Goal: Navigation & Orientation: Find specific page/section

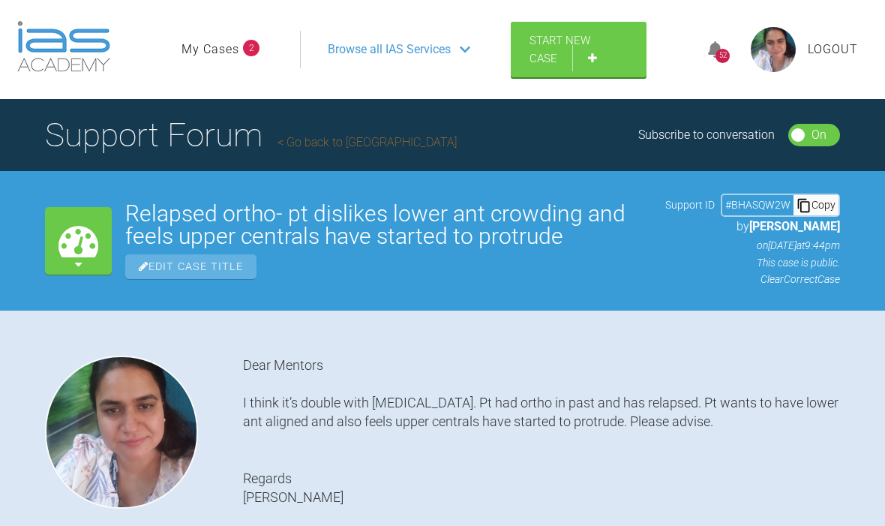
click at [224, 59] on link "My Cases" at bounding box center [211, 50] width 58 height 20
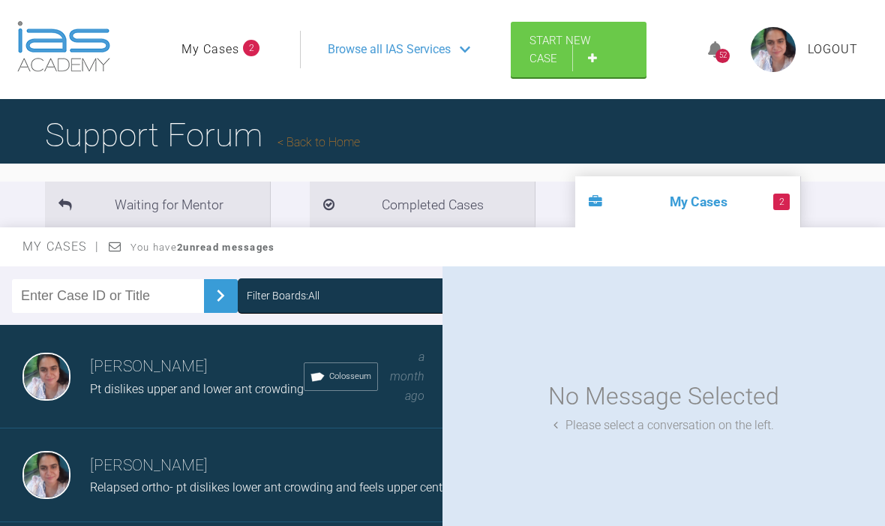
click at [420, 59] on span "Browse all IAS Services" at bounding box center [389, 50] width 123 height 20
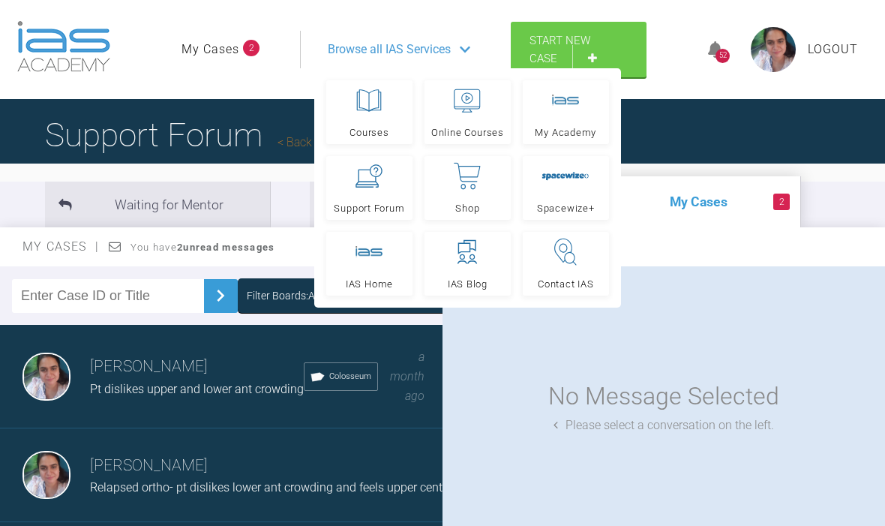
click at [372, 188] on icon at bounding box center [369, 175] width 27 height 23
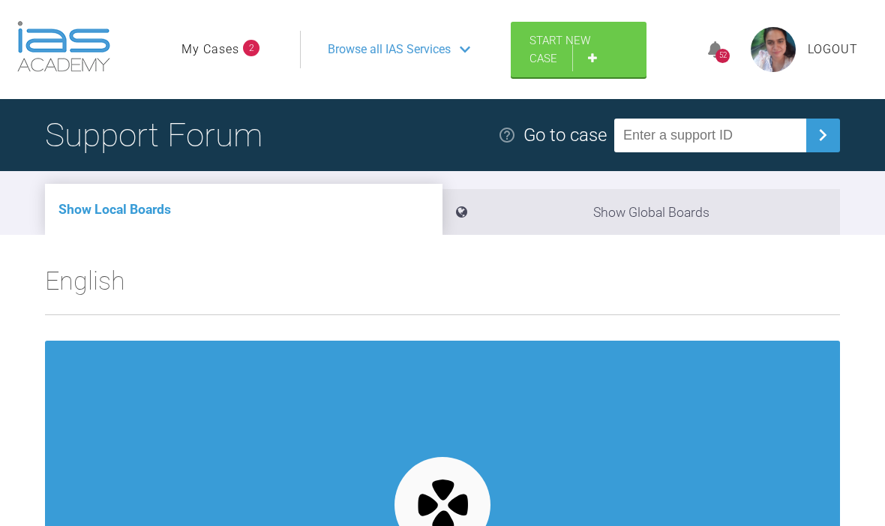
click at [422, 59] on span "Browse all IAS Services" at bounding box center [389, 50] width 123 height 20
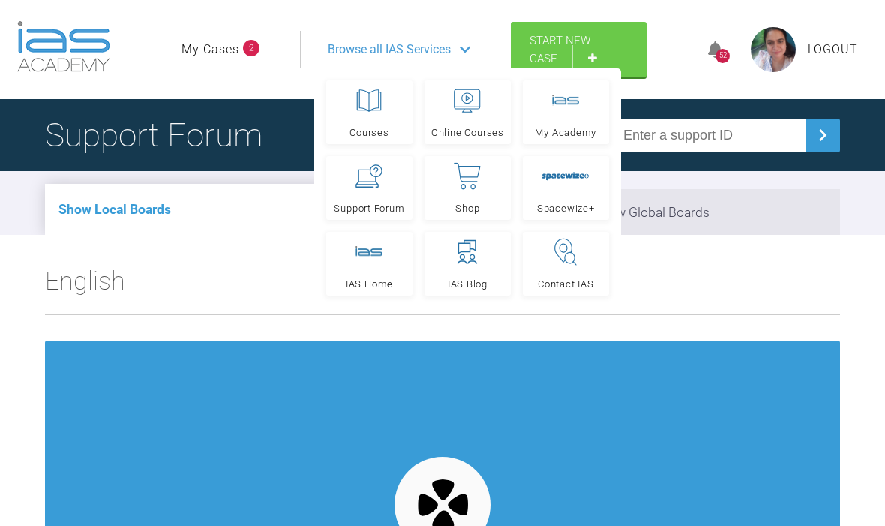
click at [468, 144] on link "Online Courses" at bounding box center [468, 112] width 86 height 64
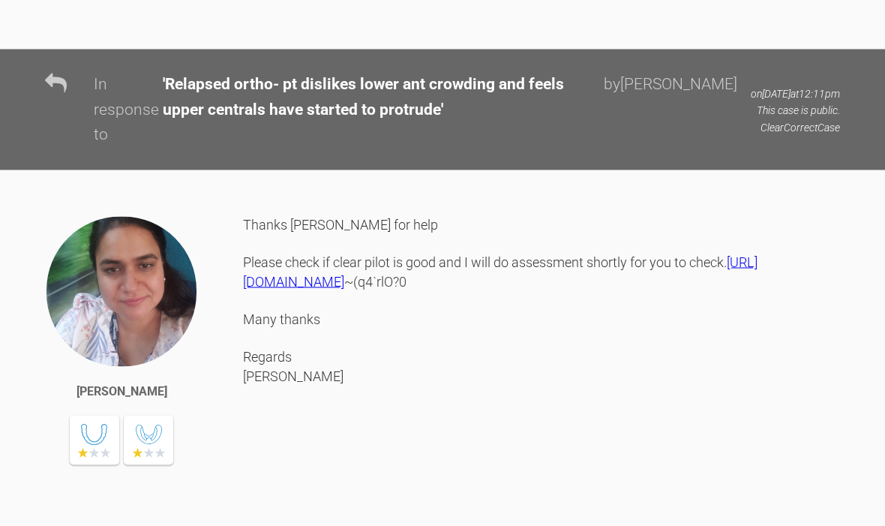
scroll to position [2329, 0]
